Goal: Transaction & Acquisition: Download file/media

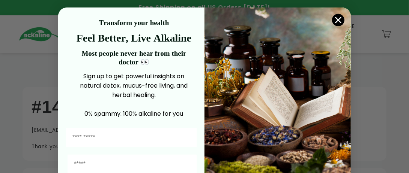
click at [337, 19] on circle "Close dialog" at bounding box center [338, 20] width 12 height 12
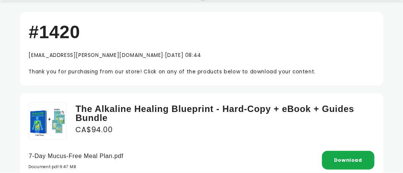
scroll to position [113, 0]
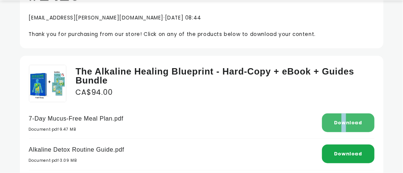
click at [344, 123] on link "Download" at bounding box center [348, 123] width 28 height 6
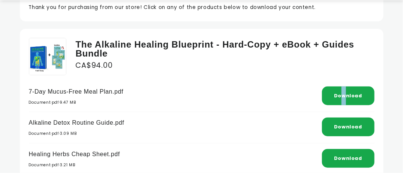
scroll to position [150, 0]
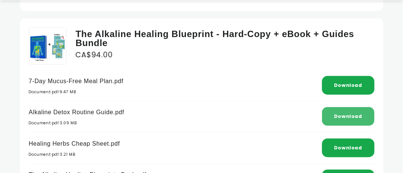
click at [355, 116] on link "Download" at bounding box center [348, 116] width 28 height 6
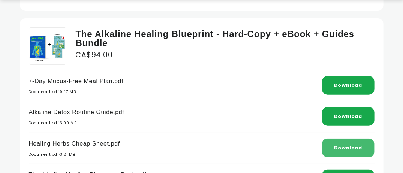
click at [342, 149] on link "Download" at bounding box center [348, 148] width 28 height 6
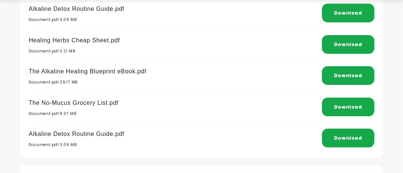
scroll to position [263, 0]
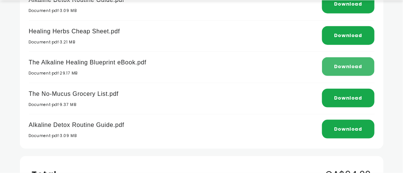
click at [351, 63] on link "Download" at bounding box center [348, 66] width 28 height 6
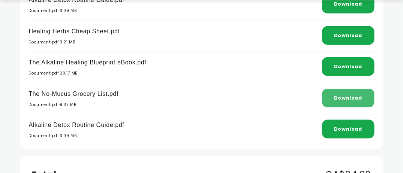
click at [350, 97] on link "Download" at bounding box center [348, 98] width 28 height 6
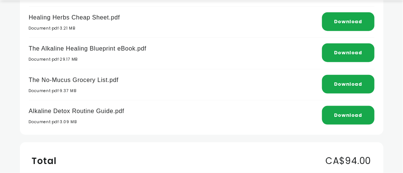
scroll to position [300, 0]
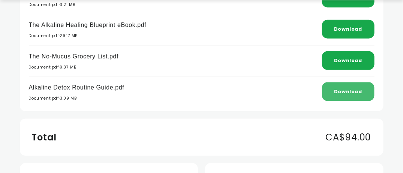
click at [343, 90] on link "Download" at bounding box center [348, 92] width 28 height 6
